Goal: Check status: Check status

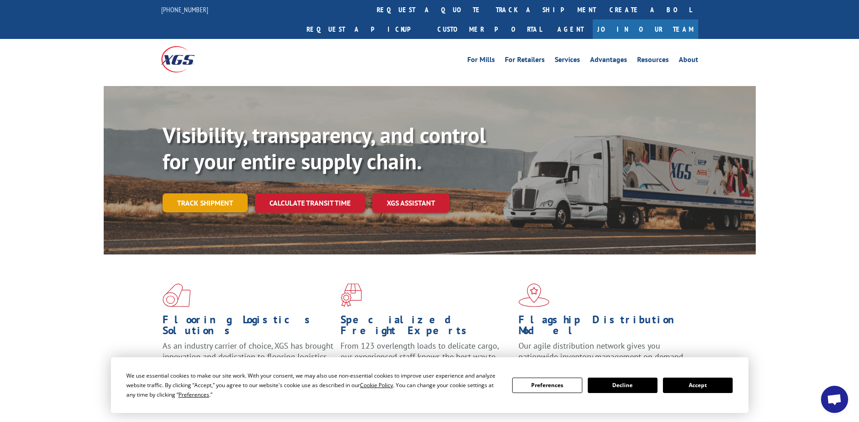
click at [200, 193] on link "Track shipment" at bounding box center [204, 202] width 85 height 19
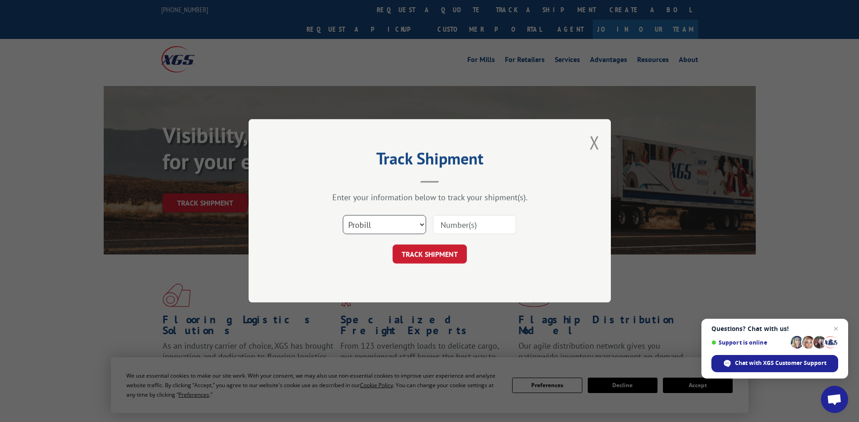
click at [417, 225] on select "Select category... Probill BOL PO" at bounding box center [384, 224] width 83 height 19
select select "po"
click at [343, 215] on select "Select category... Probill BOL PO" at bounding box center [384, 224] width 83 height 19
click at [475, 225] on input at bounding box center [474, 224] width 83 height 19
paste input "PU526643817"
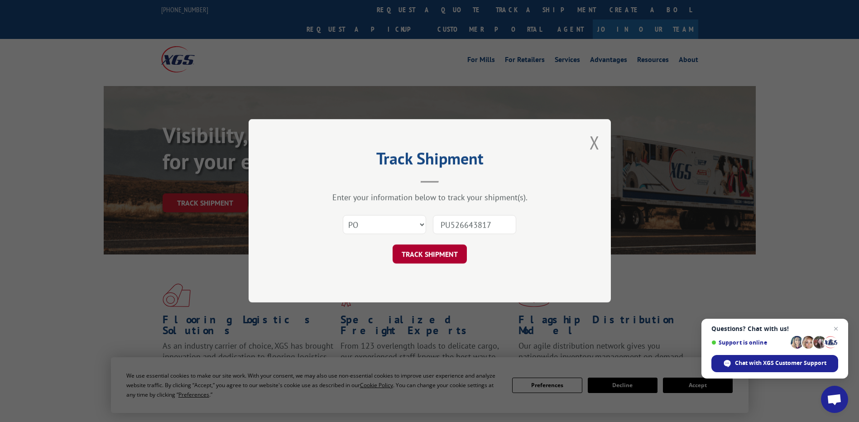
type input "PU526643817"
click at [458, 253] on button "TRACK SHIPMENT" at bounding box center [429, 254] width 74 height 19
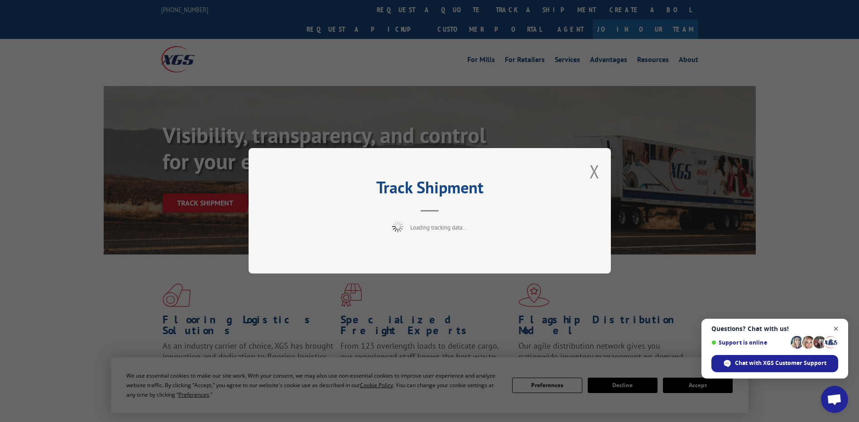
click at [836, 327] on span "Open chat" at bounding box center [835, 328] width 11 height 11
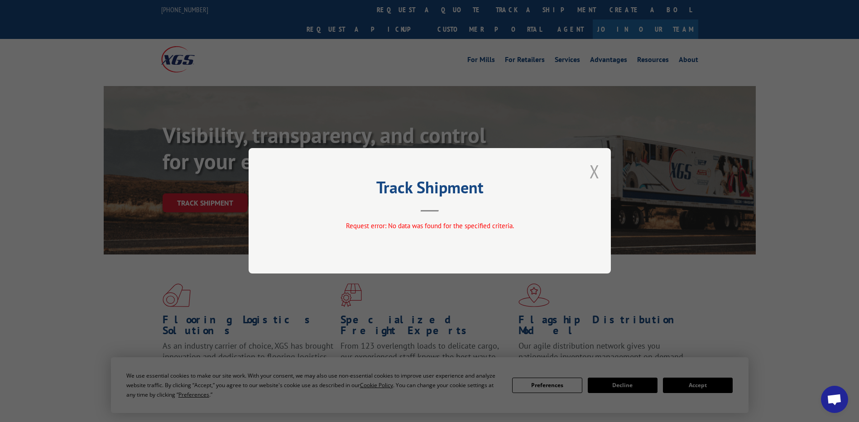
click at [595, 174] on button "Close modal" at bounding box center [594, 171] width 10 height 24
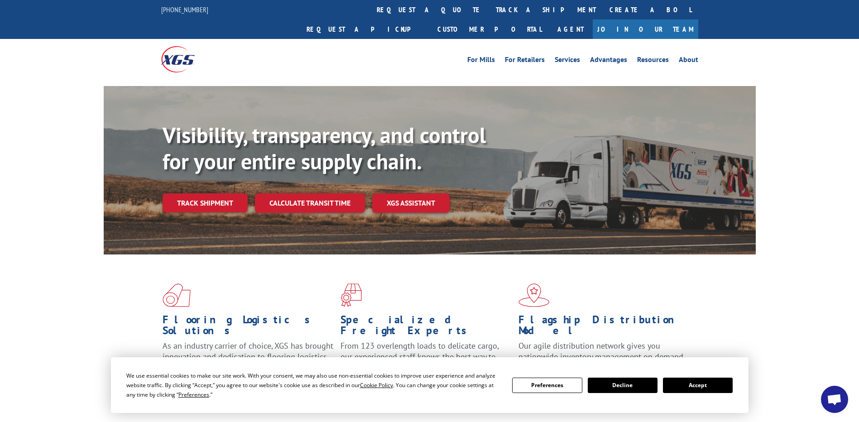
click at [712, 385] on button "Accept" at bounding box center [698, 385] width 70 height 15
